Goal: Check status: Check status

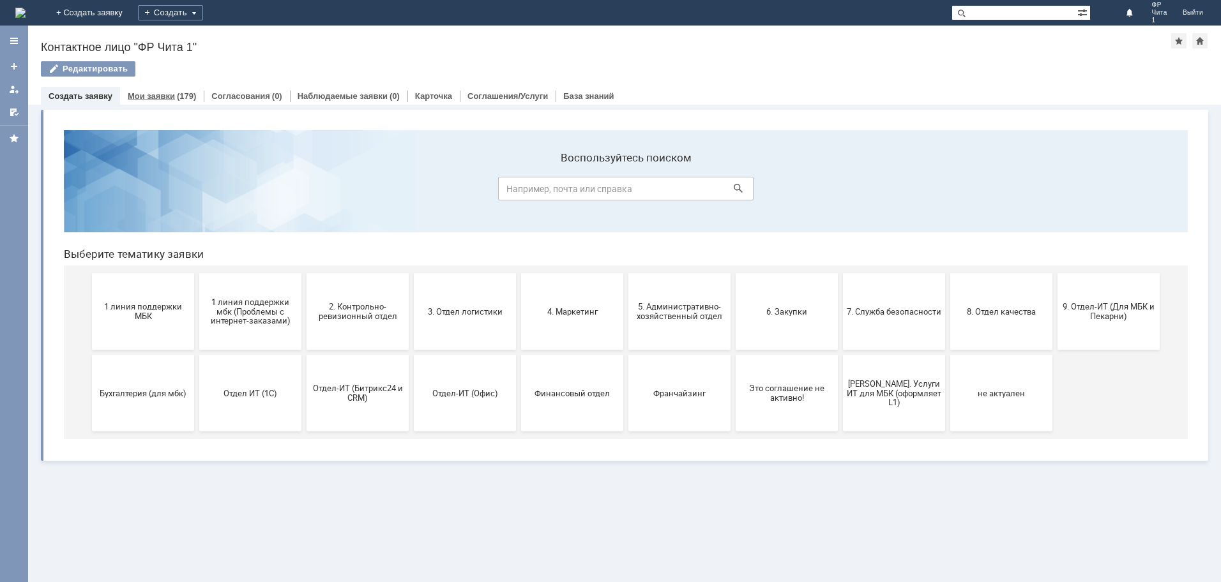
click at [146, 97] on link "Мои заявки" at bounding box center [151, 96] width 47 height 10
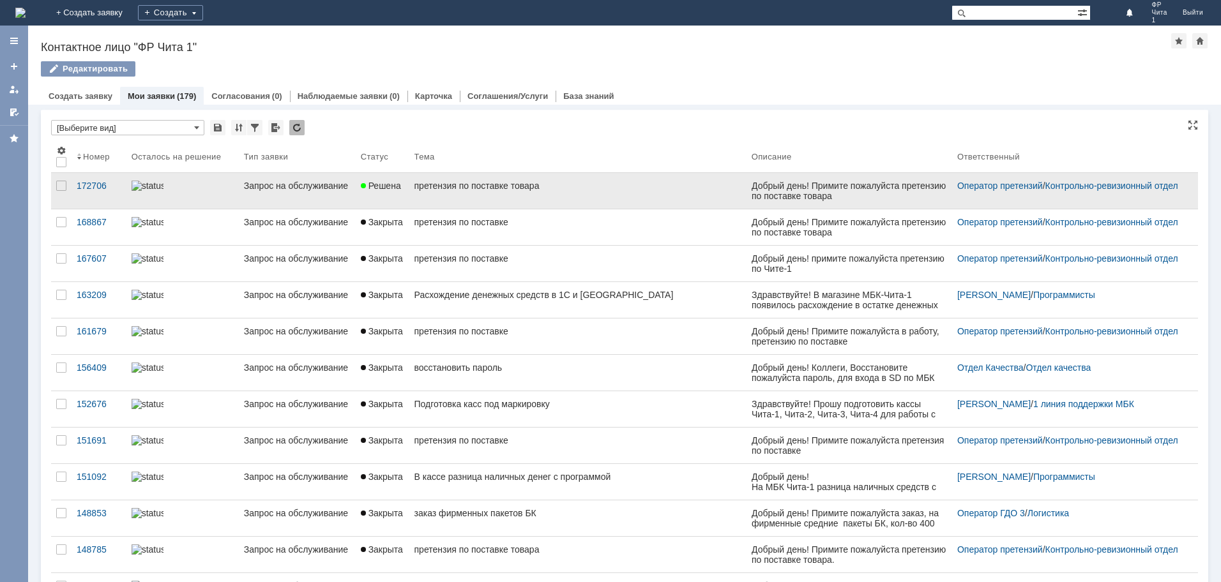
click at [437, 187] on div "претензия по поставке товара" at bounding box center [577, 186] width 327 height 10
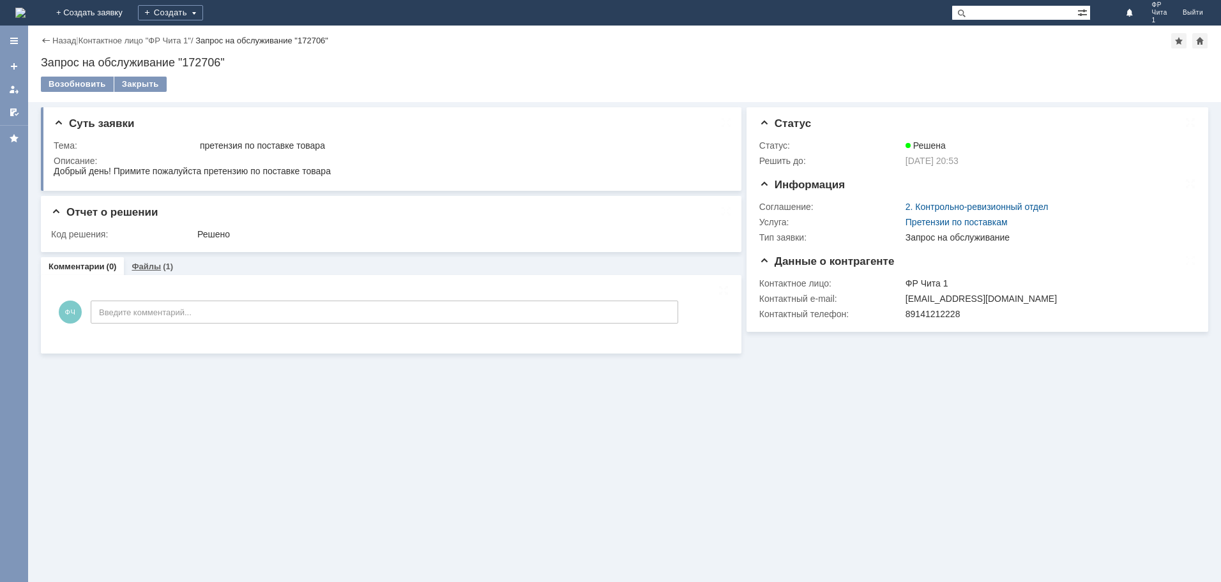
click at [151, 266] on link "Файлы" at bounding box center [146, 267] width 29 height 10
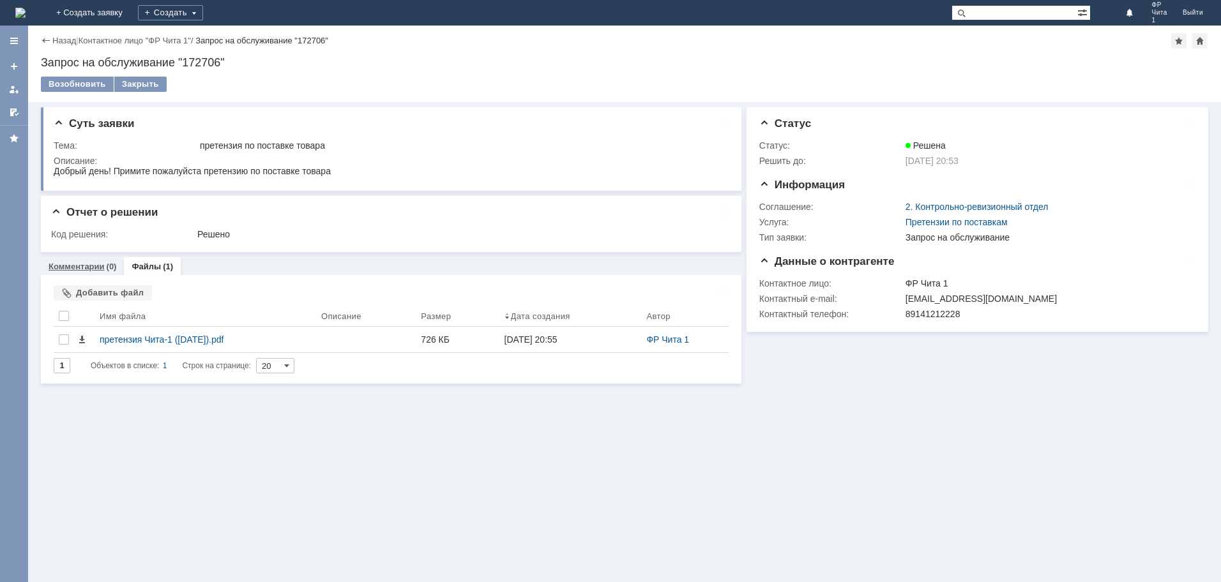
click at [90, 268] on link "Комментарии" at bounding box center [77, 267] width 56 height 10
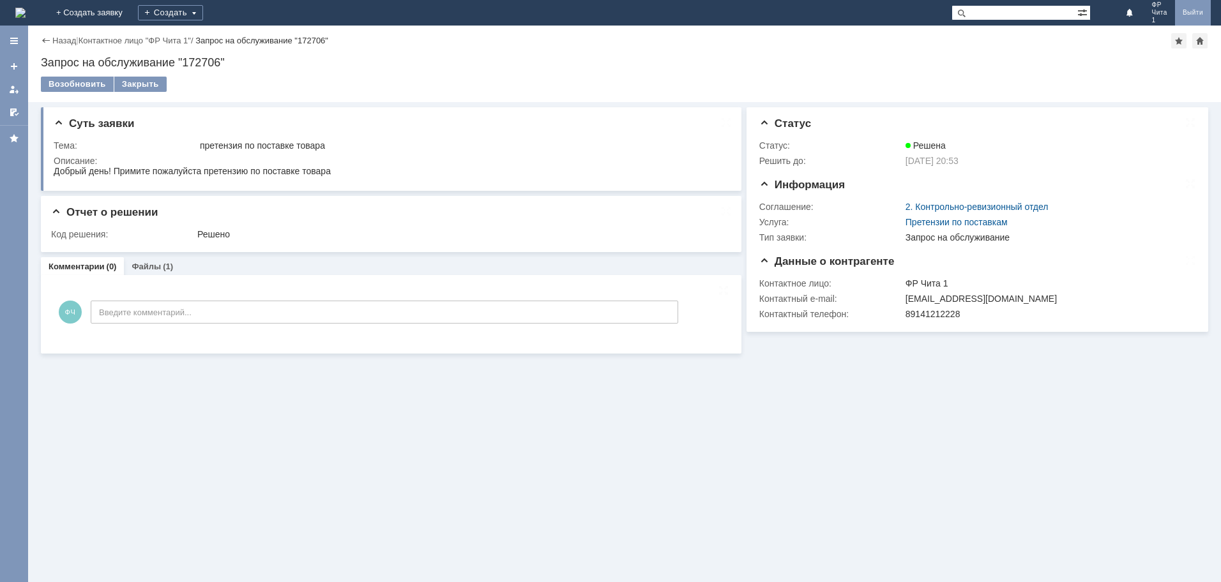
click at [1194, 11] on link "Выйти" at bounding box center [1193, 13] width 36 height 26
